Goal: Task Accomplishment & Management: Use online tool/utility

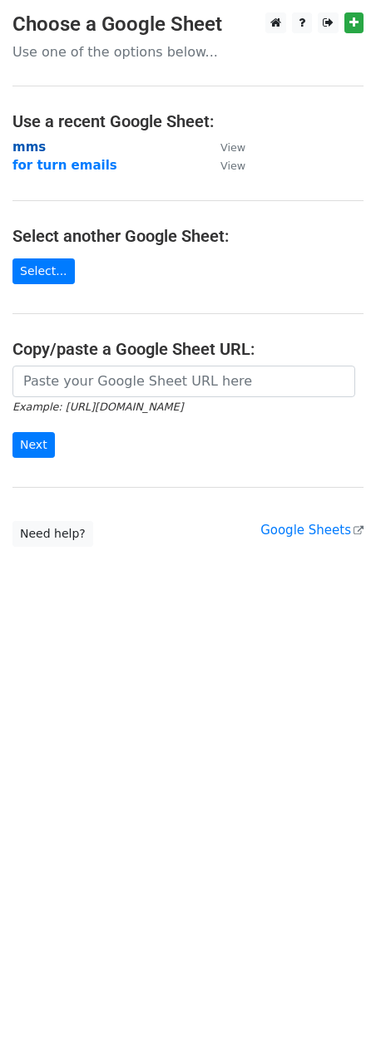
click at [30, 146] on strong "mms" at bounding box center [28, 147] width 33 height 15
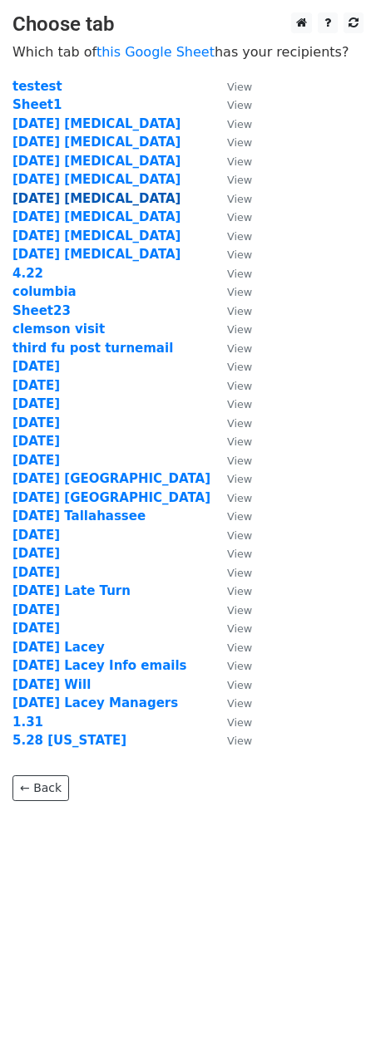
click at [49, 191] on strong "[DATE] [MEDICAL_DATA]" at bounding box center [96, 198] width 168 height 15
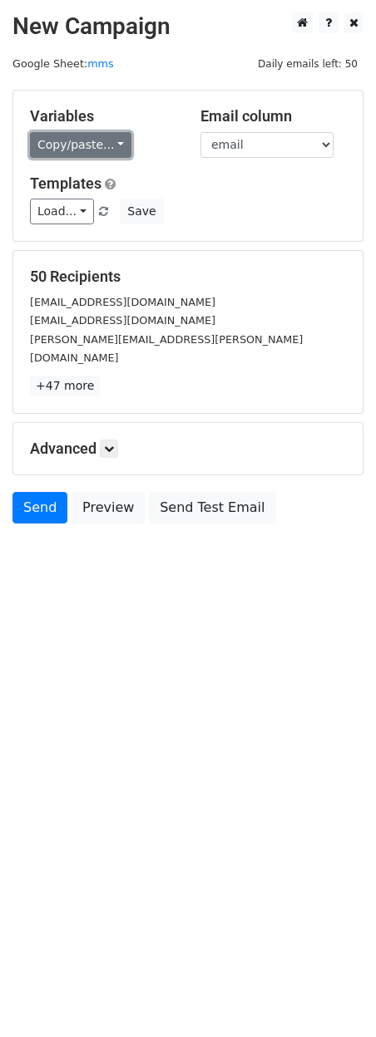
click at [85, 144] on link "Copy/paste..." at bounding box center [80, 145] width 101 height 26
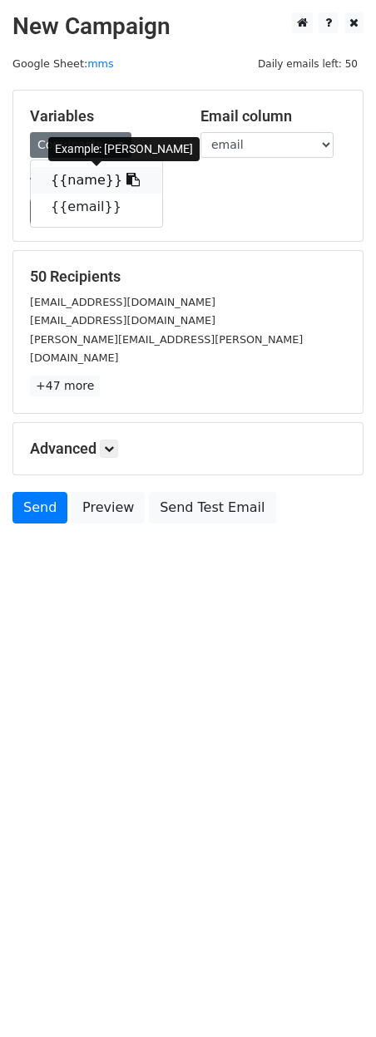
click at [85, 175] on link "{{name}}" at bounding box center [96, 180] width 131 height 27
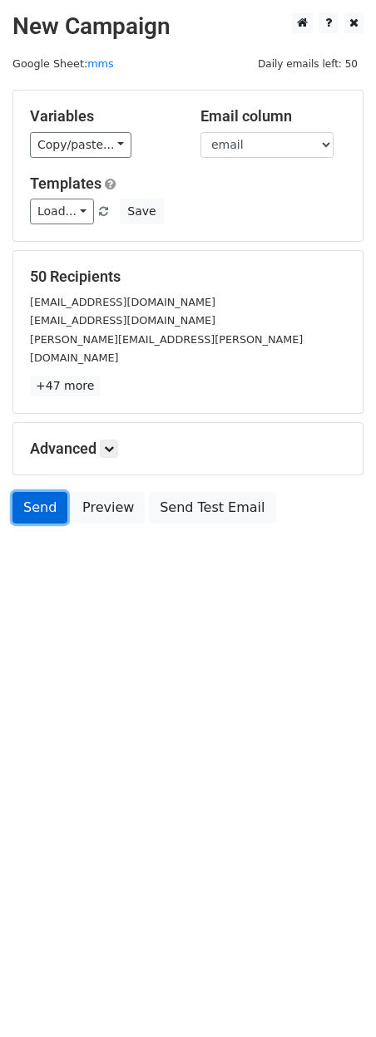
click at [46, 492] on link "Send" at bounding box center [39, 508] width 55 height 32
